Goal: Information Seeking & Learning: Find specific fact

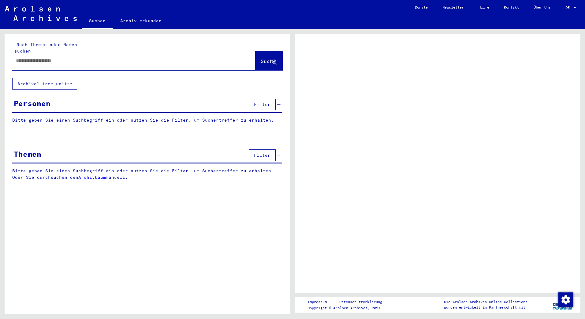
click at [88, 58] on div at bounding box center [126, 61] width 229 height 14
click at [87, 58] on input "text" at bounding box center [128, 61] width 225 height 6
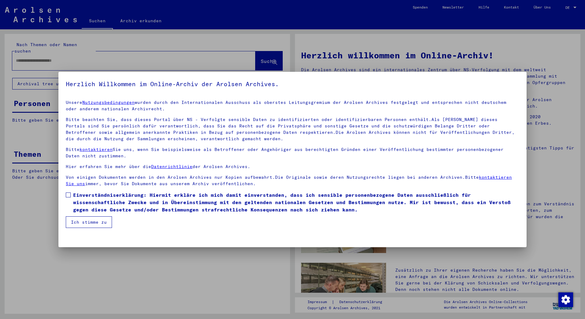
drag, startPoint x: 69, startPoint y: 193, endPoint x: 70, endPoint y: 198, distance: 4.7
click at [69, 193] on span at bounding box center [68, 195] width 5 height 5
drag, startPoint x: 77, startPoint y: 221, endPoint x: 78, endPoint y: 217, distance: 3.5
click at [77, 220] on button "Ich stimme zu" at bounding box center [89, 223] width 46 height 12
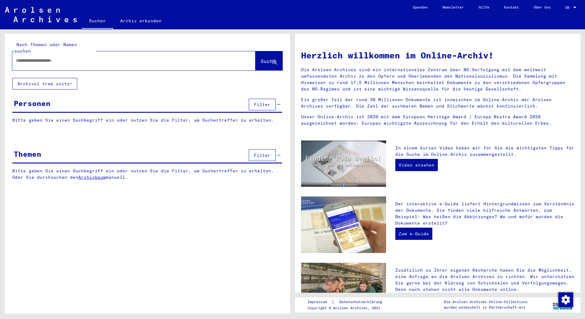
click at [40, 58] on div at bounding box center [124, 61] width 225 height 14
click at [43, 58] on input "text" at bounding box center [126, 61] width 221 height 6
type input "**********"
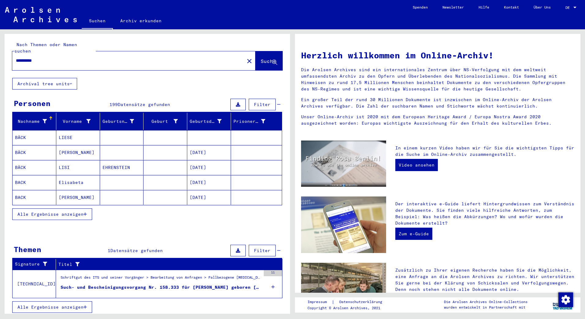
click at [163, 284] on div "Such- und Bescheinigungsvorgang Nr. 158.333 für [PERSON_NAME] geboren [DEMOGRAP…" at bounding box center [161, 287] width 200 height 6
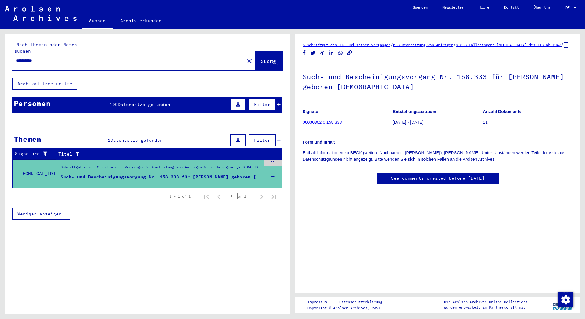
click at [139, 102] on span "Datensätze gefunden" at bounding box center [144, 105] width 52 height 6
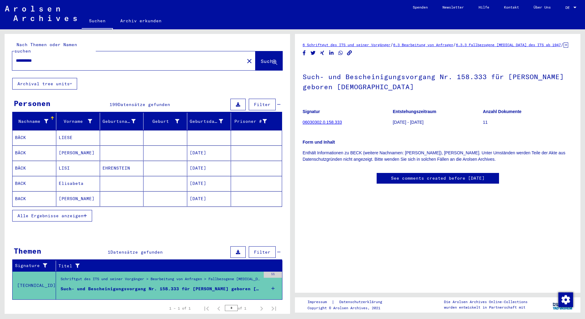
click at [90, 210] on button "Alle Ergebnisse anzeigen" at bounding box center [52, 216] width 80 height 12
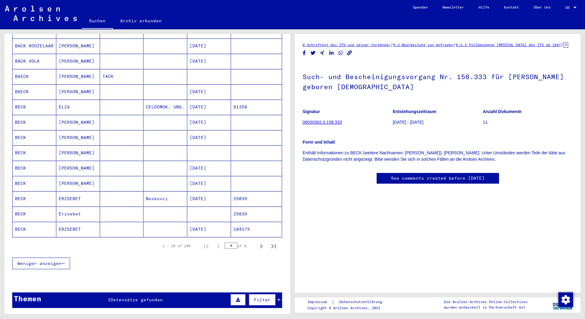
scroll to position [245, 0]
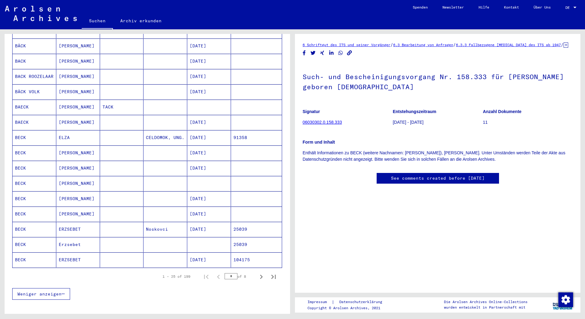
click at [68, 180] on mat-cell "[PERSON_NAME]" at bounding box center [78, 183] width 44 height 15
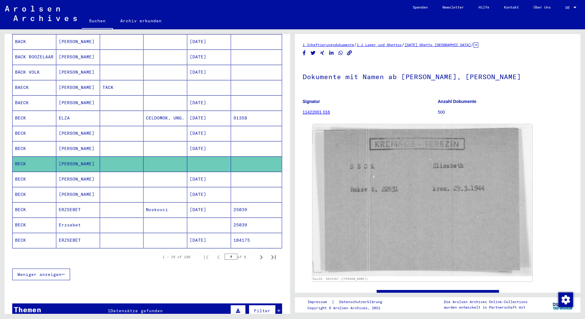
scroll to position [275, 0]
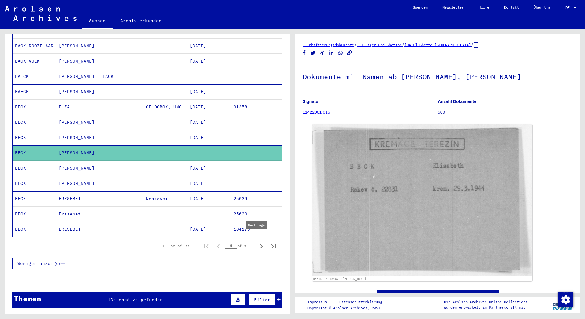
click at [257, 242] on icon "Next page" at bounding box center [261, 246] width 9 height 9
type input "*"
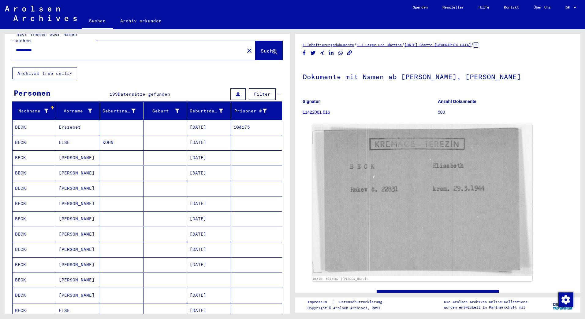
scroll to position [0, 0]
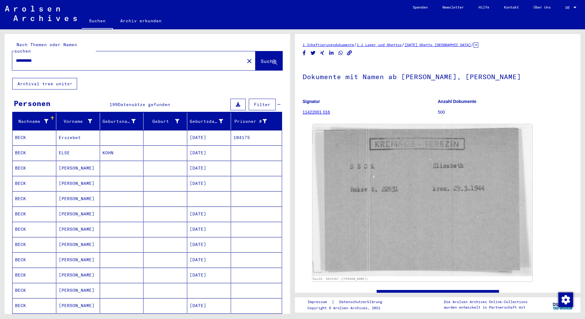
drag, startPoint x: 63, startPoint y: 55, endPoint x: 44, endPoint y: 59, distance: 19.3
click at [44, 59] on div "**********" at bounding box center [126, 61] width 229 height 14
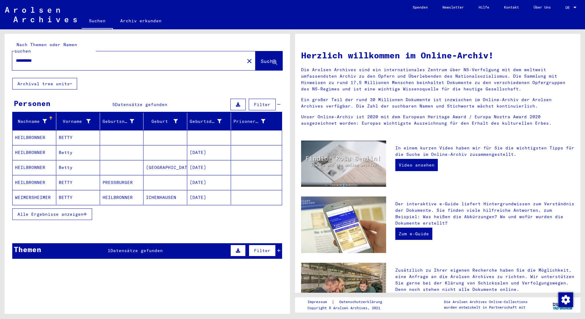
type input "**********"
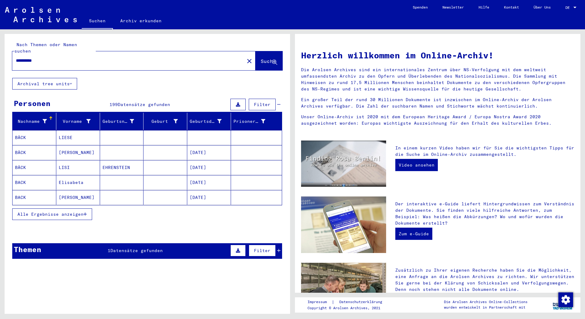
click at [150, 248] on span "Datensätze gefunden" at bounding box center [136, 251] width 52 height 6
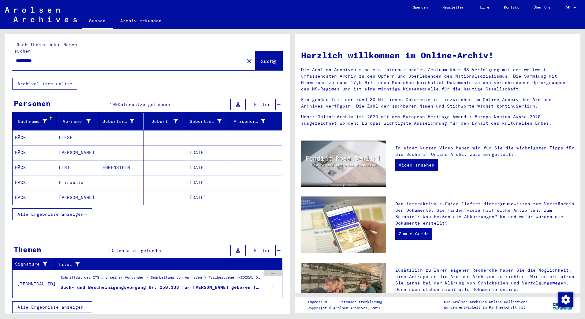
click at [175, 284] on div "Such- und Bescheinigungsvorgang Nr. 158.333 für [PERSON_NAME] geboren [DEMOGRAP…" at bounding box center [161, 287] width 200 height 6
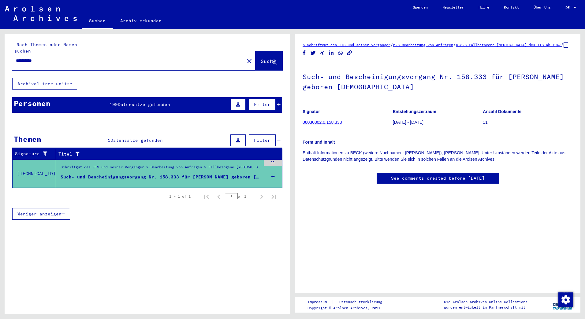
click at [477, 182] on link "See comments created before [DATE]" at bounding box center [438, 178] width 94 height 6
click at [340, 125] on link "06030302.0.158.333" at bounding box center [322, 122] width 39 height 5
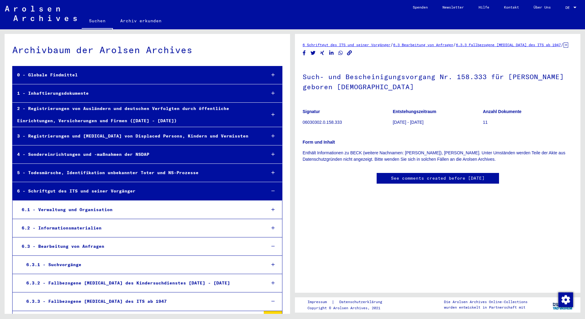
scroll to position [17797, 0]
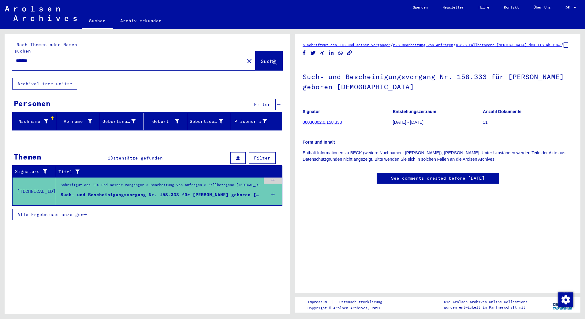
drag, startPoint x: 72, startPoint y: 56, endPoint x: 0, endPoint y: 55, distance: 72.2
click at [0, 54] on html "Suchen Archiv erkunden Spenden Newsletter Hilfe Kontakt Über Uns Suchen Archiv …" at bounding box center [292, 159] width 585 height 319
type input "**********"
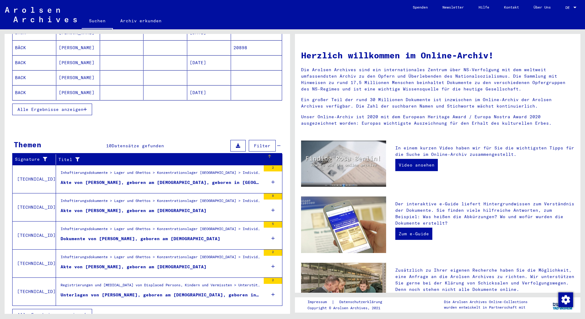
scroll to position [109, 0]
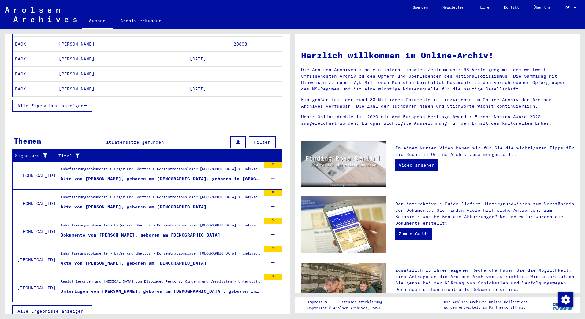
click at [84, 307] on button "Alle Ergebnisse anzeigen" at bounding box center [52, 312] width 80 height 12
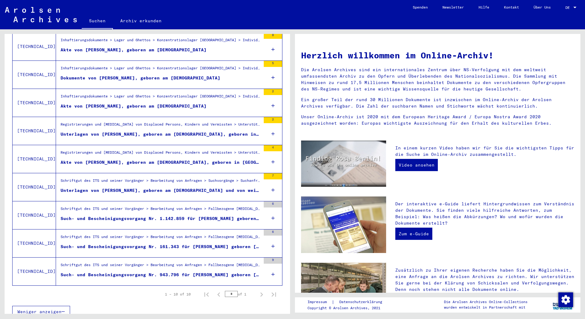
scroll to position [156, 0]
click at [204, 262] on div "Schriftgut des ITS und seiner Vorgänger > Bearbeitung von Anfragen > Fallbezoge…" at bounding box center [161, 266] width 200 height 9
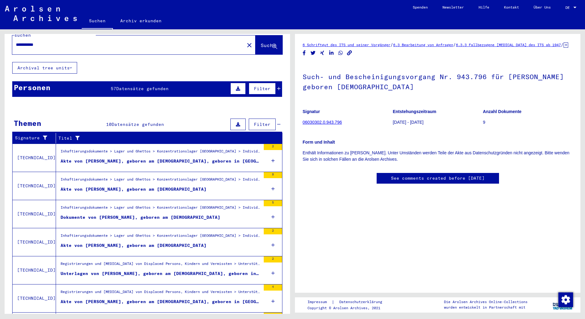
scroll to position [3, 0]
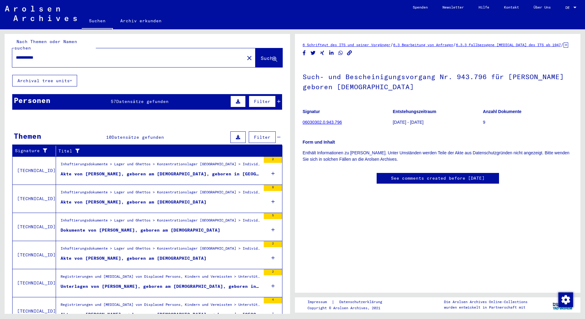
click at [136, 99] on span "Datensätze gefunden" at bounding box center [142, 102] width 52 height 6
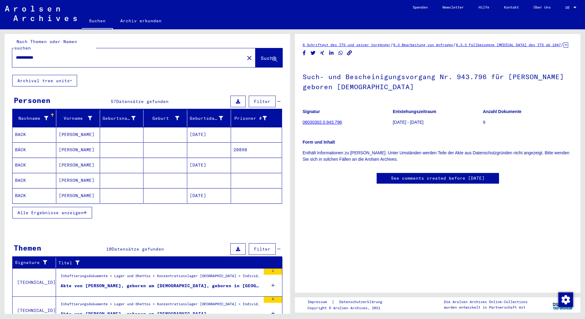
click at [69, 210] on span "Alle Ergebnisse anzeigen" at bounding box center [50, 213] width 66 height 6
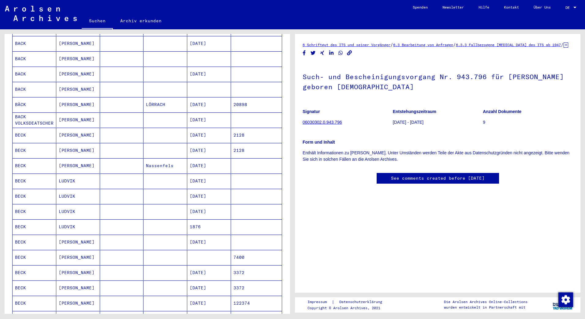
scroll to position [217, 0]
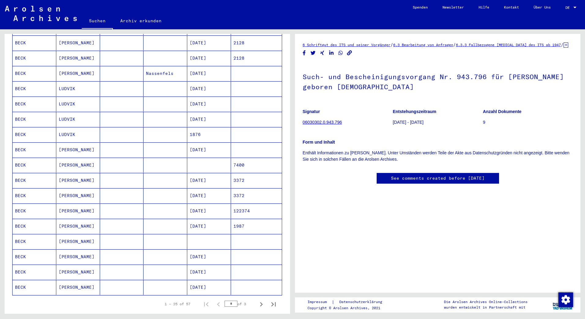
click at [72, 162] on mat-cell "[PERSON_NAME]" at bounding box center [78, 165] width 44 height 15
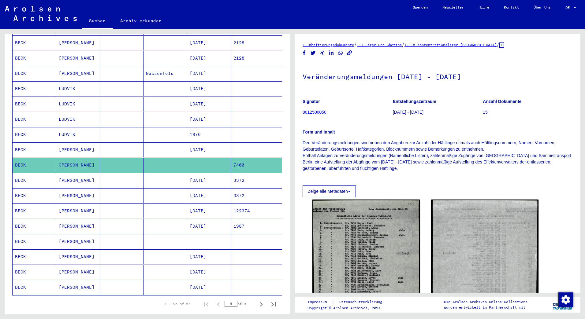
click at [63, 237] on mat-cell "[PERSON_NAME]" at bounding box center [78, 241] width 44 height 15
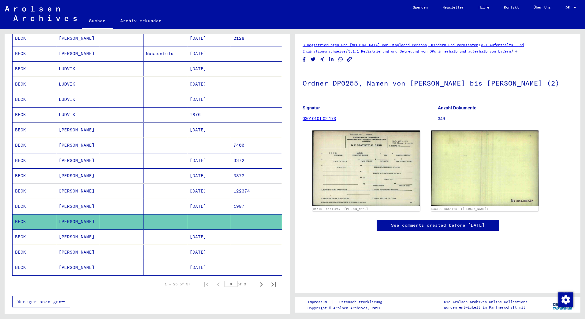
scroll to position [248, 0]
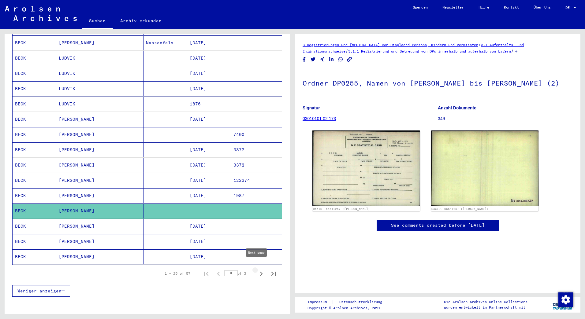
click at [258, 270] on icon "Next page" at bounding box center [261, 274] width 9 height 9
type input "*"
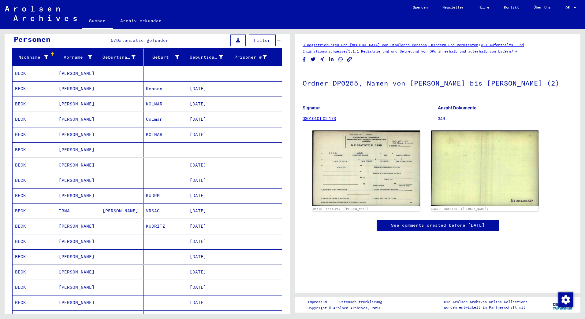
scroll to position [34, 0]
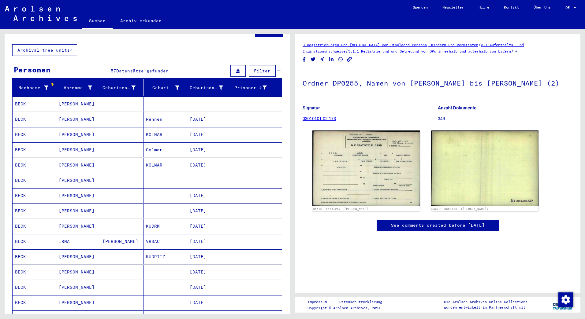
click at [64, 98] on mat-cell "[PERSON_NAME]" at bounding box center [78, 104] width 44 height 15
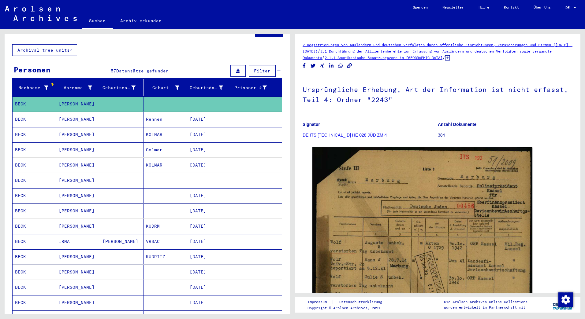
click at [73, 176] on mat-cell "[PERSON_NAME]" at bounding box center [78, 180] width 44 height 15
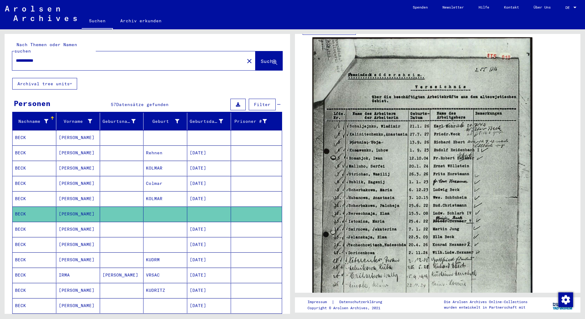
drag, startPoint x: 63, startPoint y: 54, endPoint x: -1, endPoint y: 52, distance: 64.3
click at [0, 52] on html "**********" at bounding box center [292, 159] width 585 height 319
type input "**********"
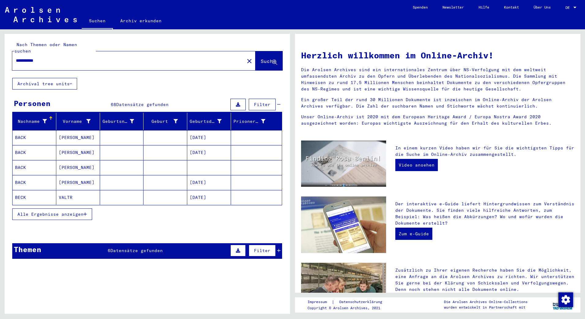
click at [86, 212] on icon "button" at bounding box center [85, 214] width 3 height 4
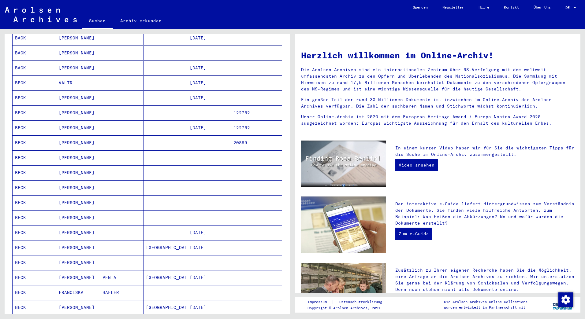
scroll to position [61, 0]
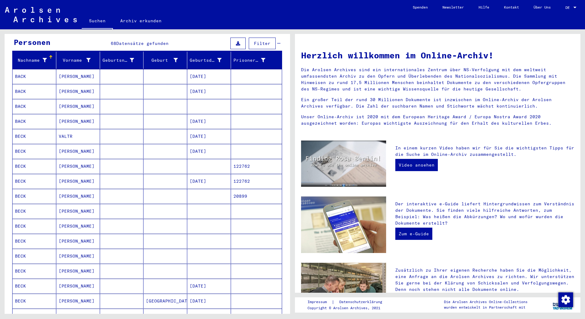
click at [71, 159] on mat-cell "[PERSON_NAME]" at bounding box center [78, 166] width 44 height 15
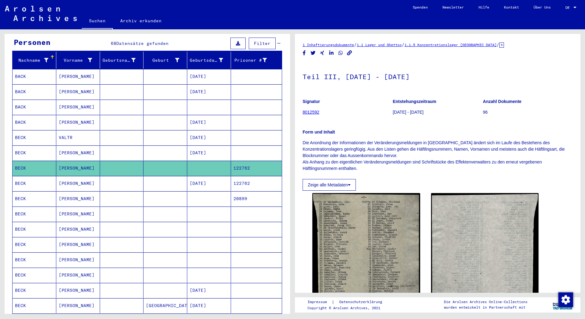
click at [85, 195] on mat-cell "[PERSON_NAME]" at bounding box center [78, 198] width 44 height 15
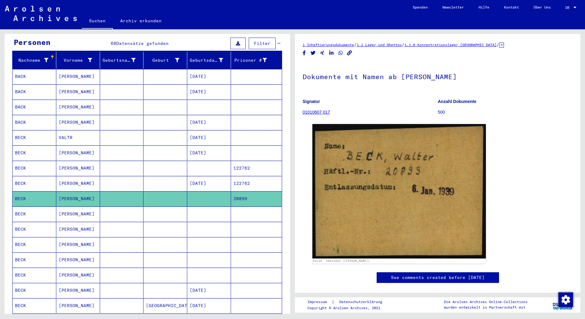
click at [70, 211] on mat-cell "[PERSON_NAME]" at bounding box center [78, 214] width 44 height 15
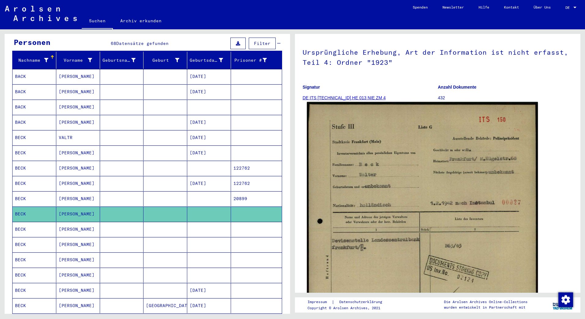
scroll to position [61, 0]
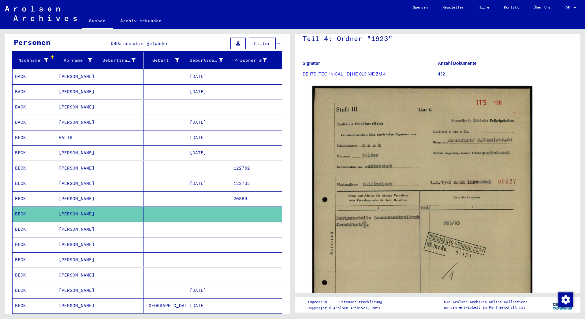
click at [78, 222] on mat-cell "[PERSON_NAME]" at bounding box center [78, 229] width 44 height 15
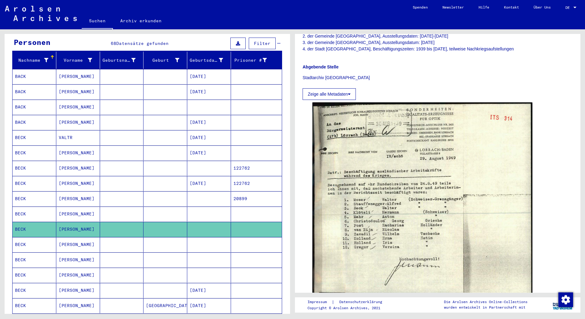
scroll to position [153, 0]
click at [83, 239] on mat-cell "[PERSON_NAME]" at bounding box center [78, 244] width 44 height 15
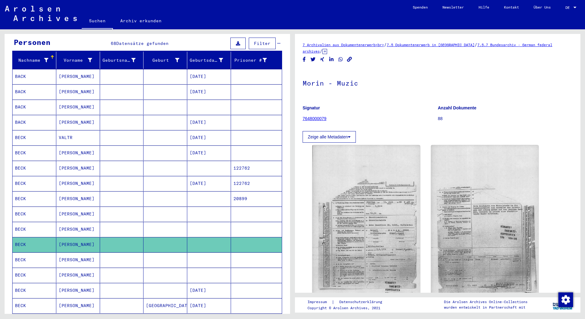
click at [71, 253] on mat-cell "[PERSON_NAME]" at bounding box center [78, 260] width 44 height 15
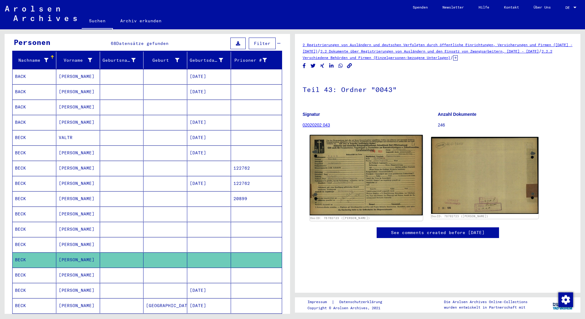
click at [368, 180] on img at bounding box center [366, 175] width 113 height 80
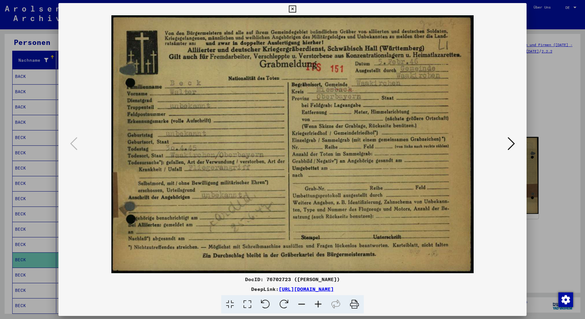
click at [295, 9] on icon at bounding box center [292, 9] width 7 height 7
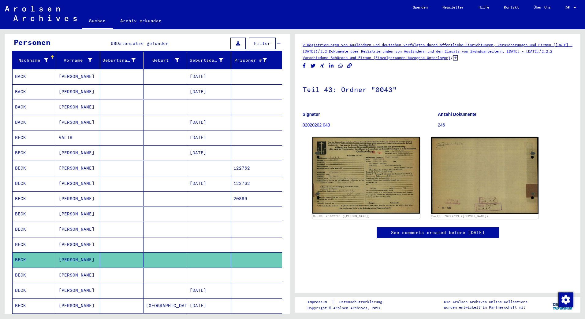
click at [63, 268] on mat-cell "[PERSON_NAME]" at bounding box center [78, 275] width 44 height 15
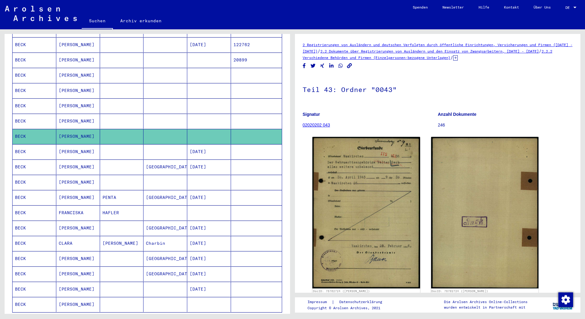
scroll to position [214, 0]
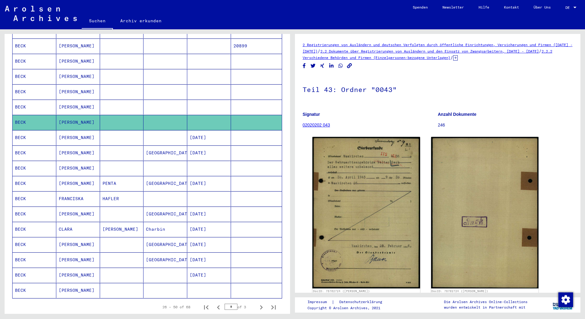
click at [88, 284] on mat-cell "[PERSON_NAME]" at bounding box center [78, 290] width 44 height 15
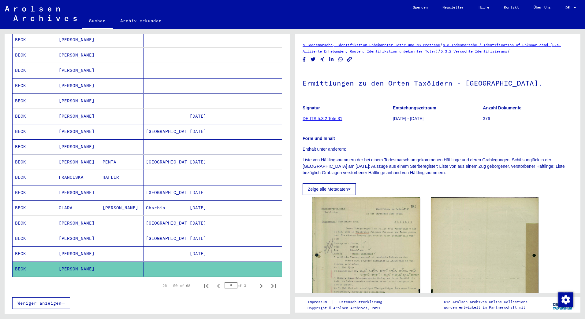
scroll to position [245, 0]
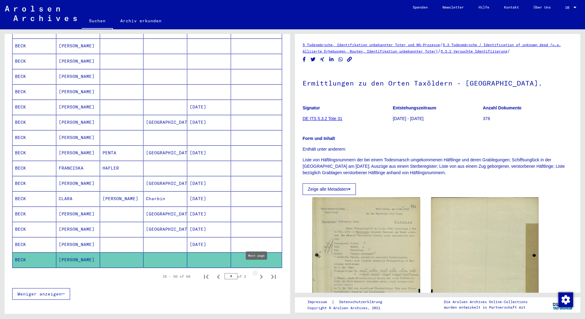
click at [260, 275] on icon "Next page" at bounding box center [261, 277] width 3 height 4
type input "*"
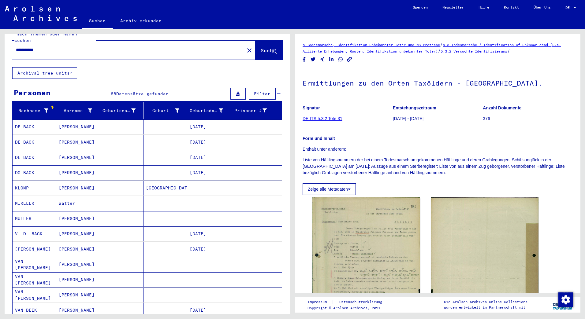
scroll to position [0, 0]
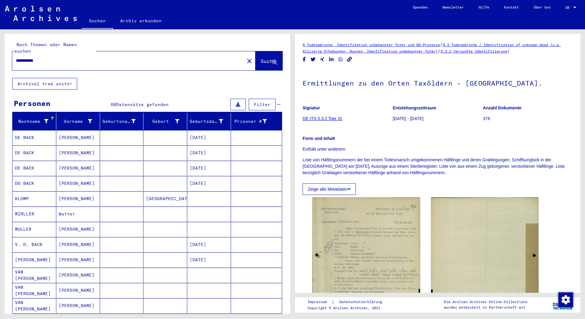
drag, startPoint x: 32, startPoint y: 54, endPoint x: -1, endPoint y: 54, distance: 33.3
click at [0, 54] on html "**********" at bounding box center [292, 159] width 585 height 319
type input "**********"
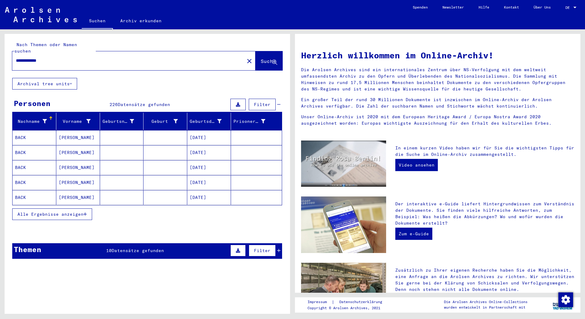
click at [85, 212] on icon "button" at bounding box center [85, 214] width 3 height 4
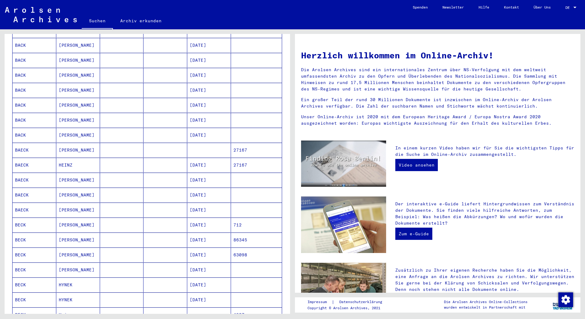
scroll to position [275, 0]
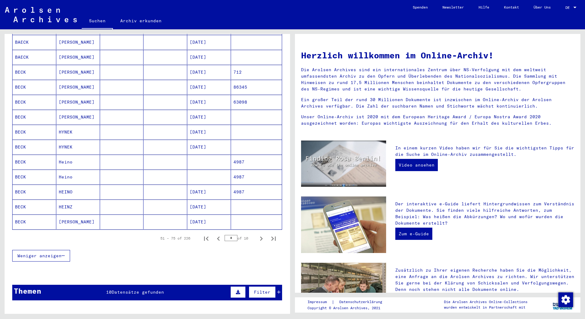
click at [71, 96] on mat-cell "[PERSON_NAME]" at bounding box center [78, 102] width 44 height 15
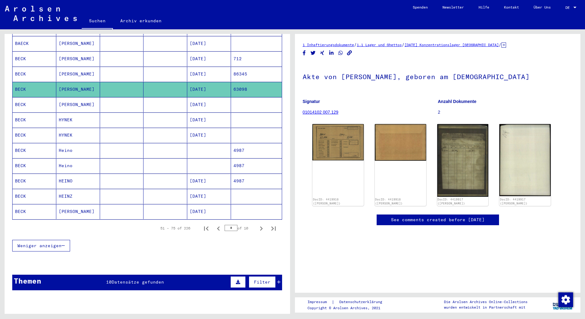
scroll to position [310, 0]
